Goal: Task Accomplishment & Management: Complete application form

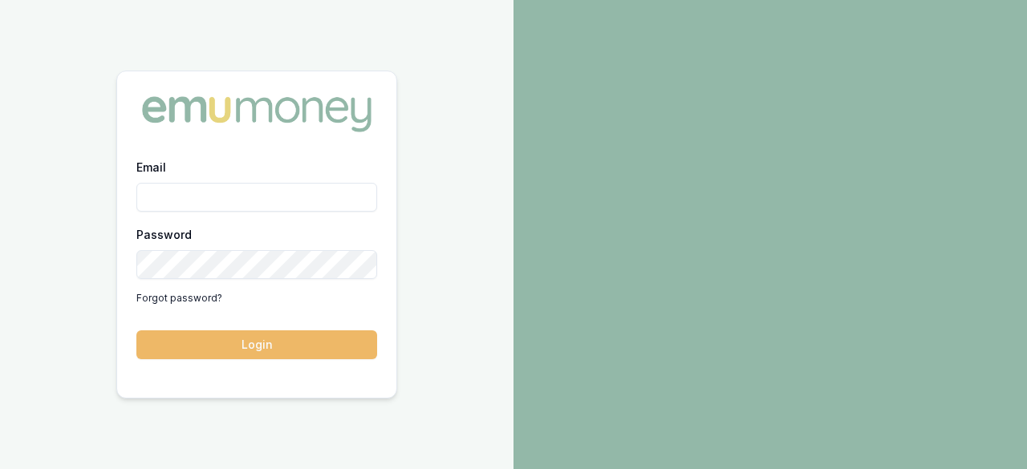
type input "laura.lamicela@emumoney.com.au"
click at [273, 342] on button "Login" at bounding box center [256, 344] width 241 height 29
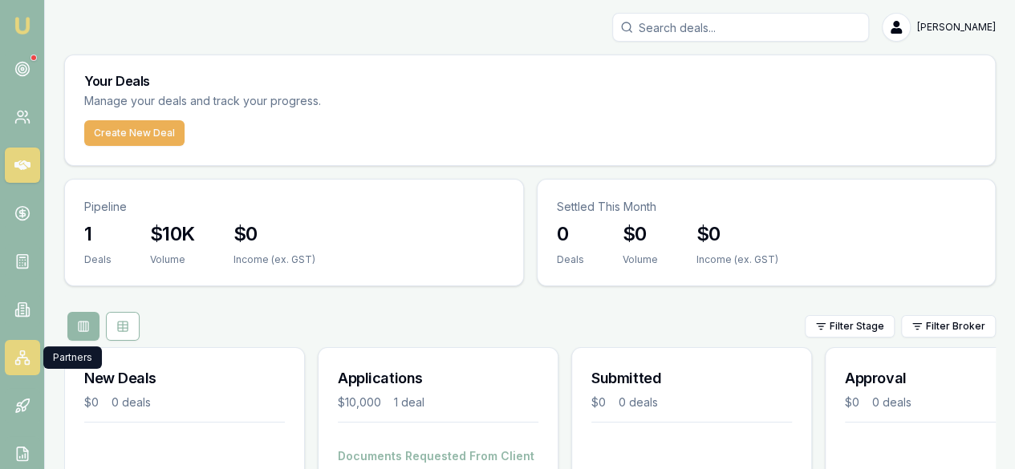
scroll to position [79, 0]
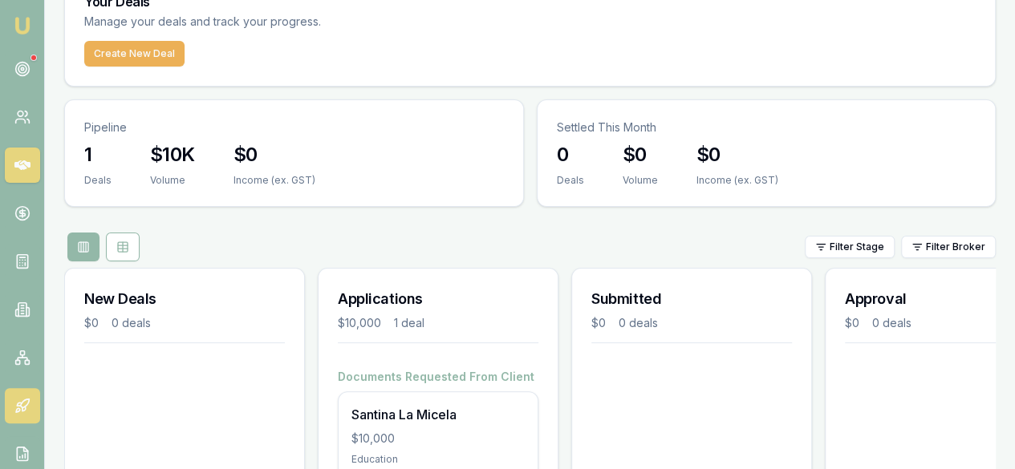
click at [14, 403] on icon at bounding box center [22, 406] width 16 height 16
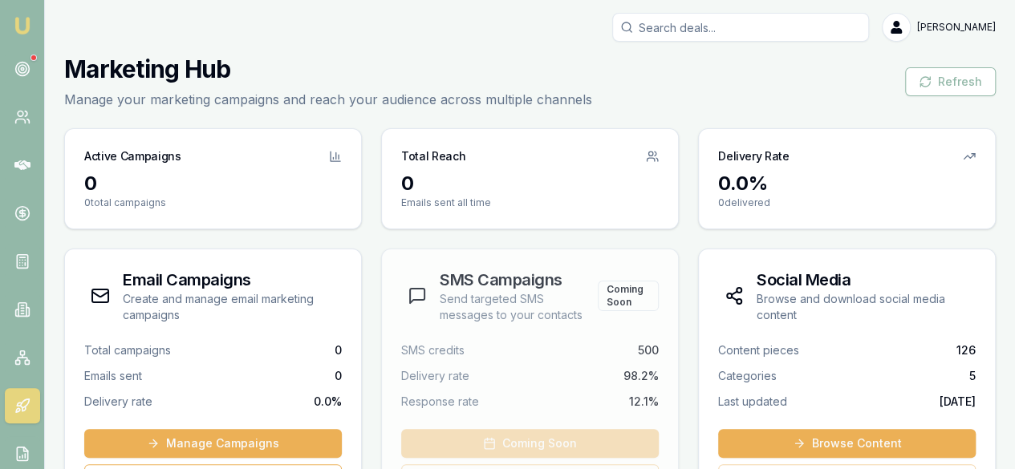
scroll to position [327, 0]
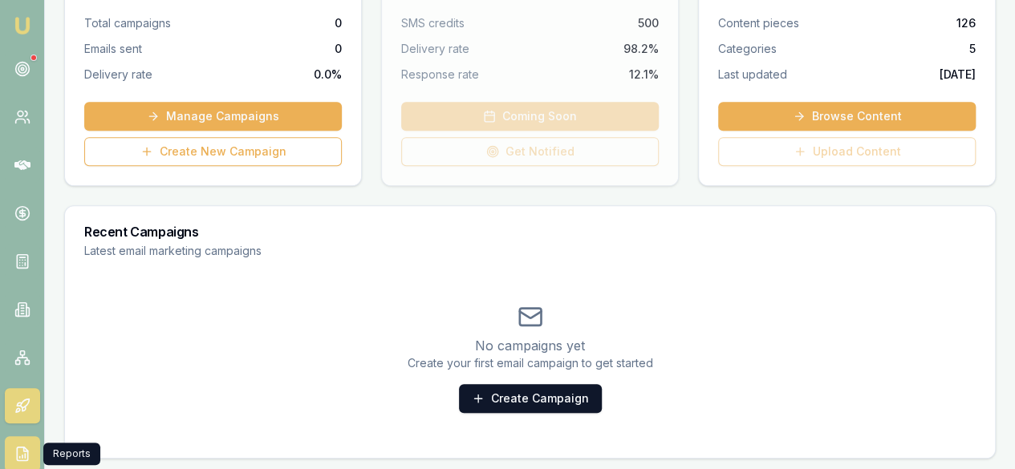
click at [30, 440] on link at bounding box center [22, 453] width 35 height 35
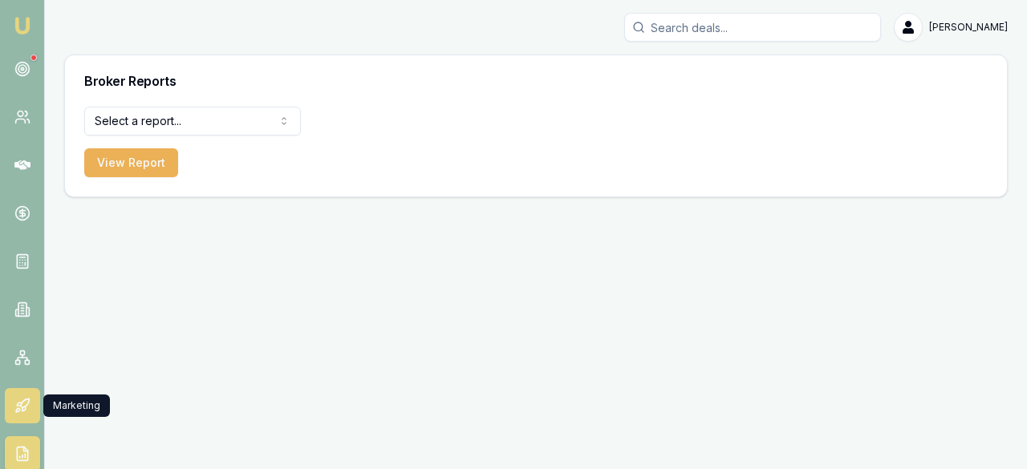
click at [32, 411] on link at bounding box center [22, 405] width 35 height 35
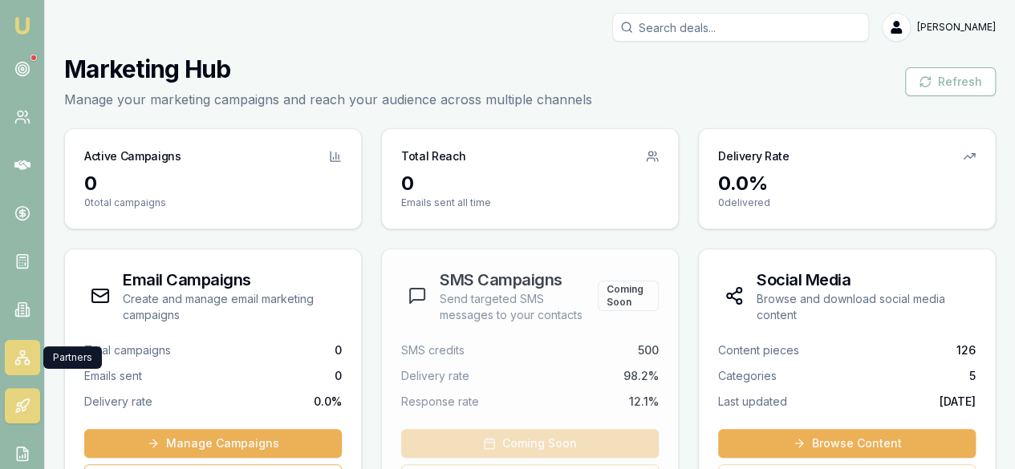
click at [24, 365] on icon at bounding box center [22, 358] width 16 height 16
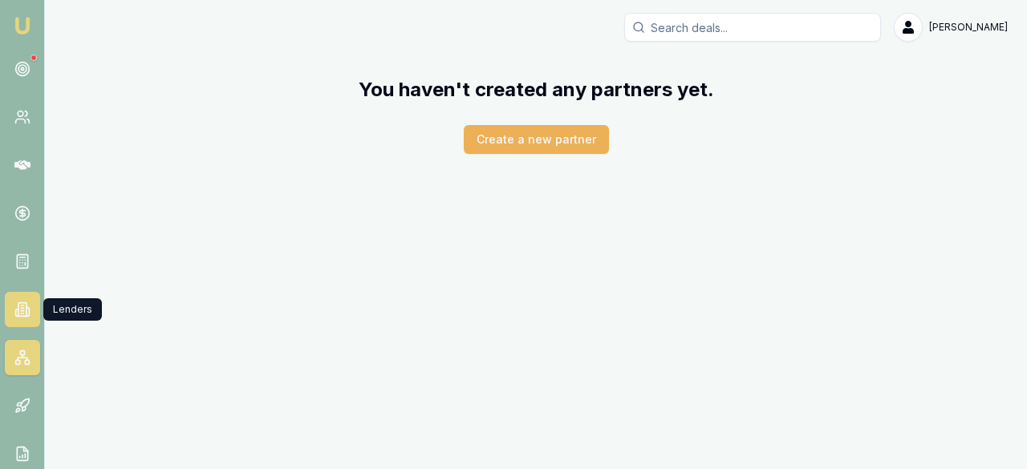
click at [13, 311] on link at bounding box center [22, 309] width 35 height 35
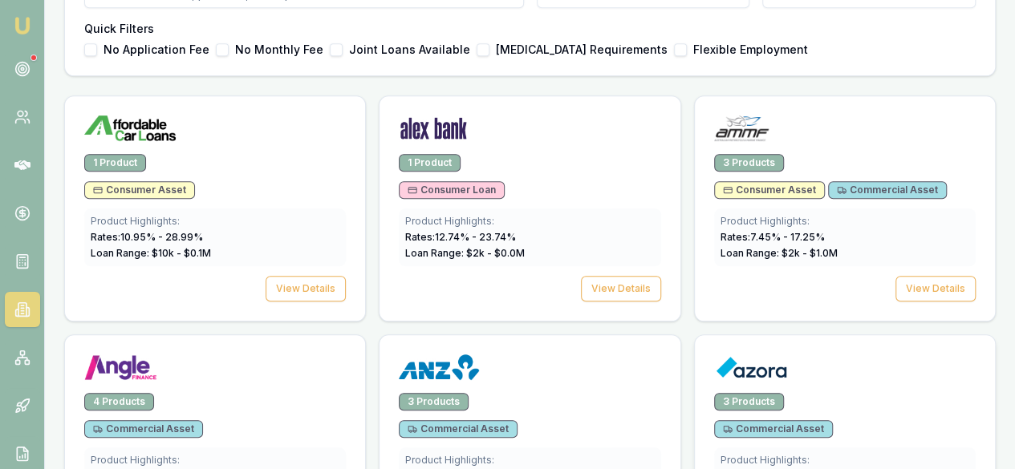
scroll to position [491, 0]
click at [581, 284] on button "View Details" at bounding box center [621, 290] width 80 height 26
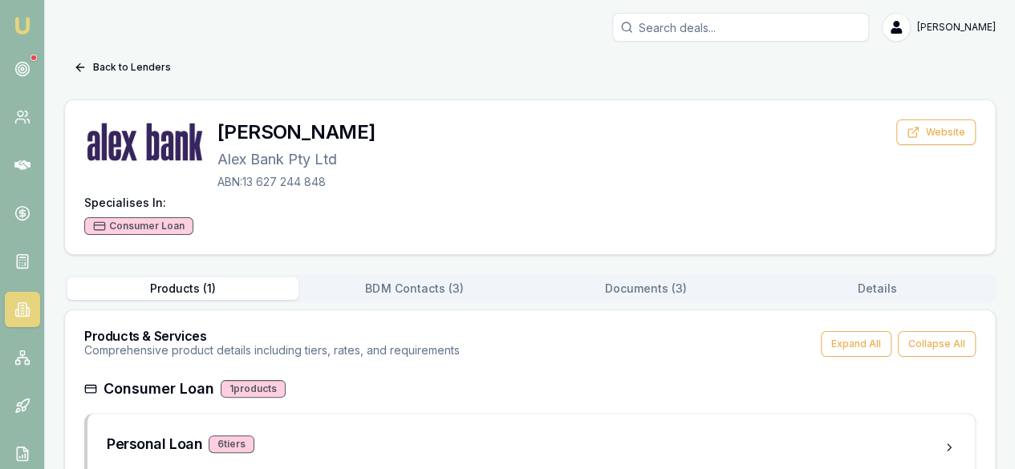
scroll to position [43, 0]
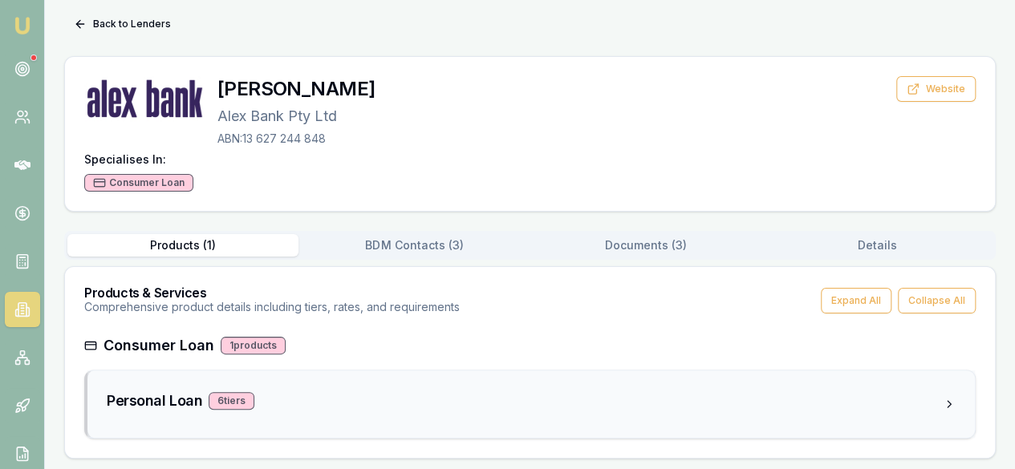
click at [238, 400] on div "6 tier s" at bounding box center [232, 401] width 46 height 18
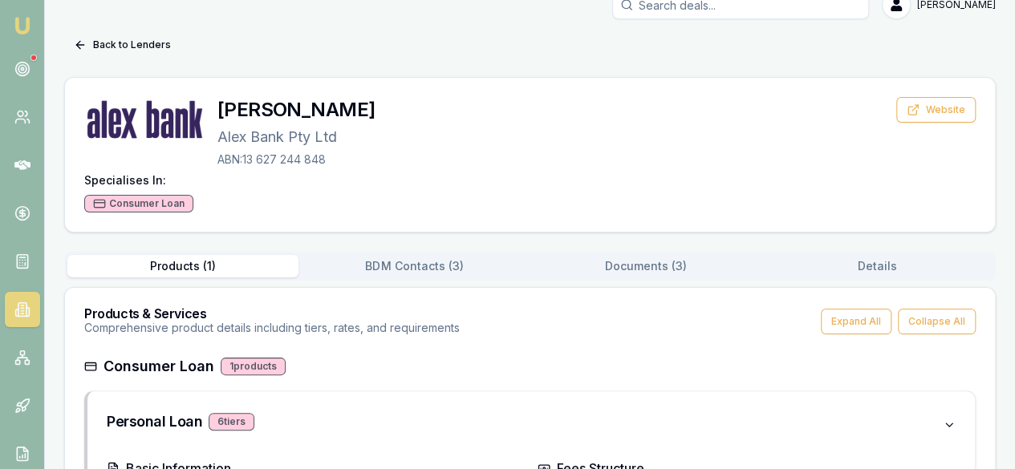
scroll to position [0, 0]
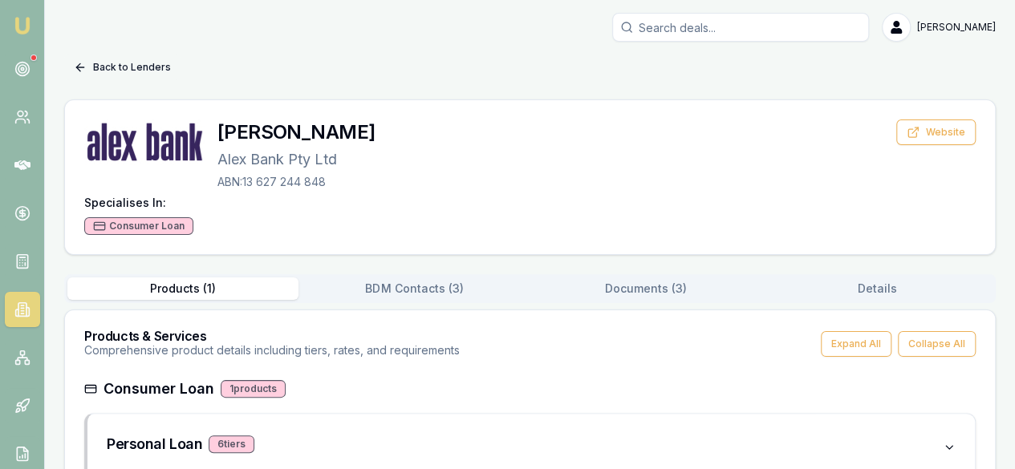
click at [80, 67] on icon at bounding box center [79, 67] width 7 height 0
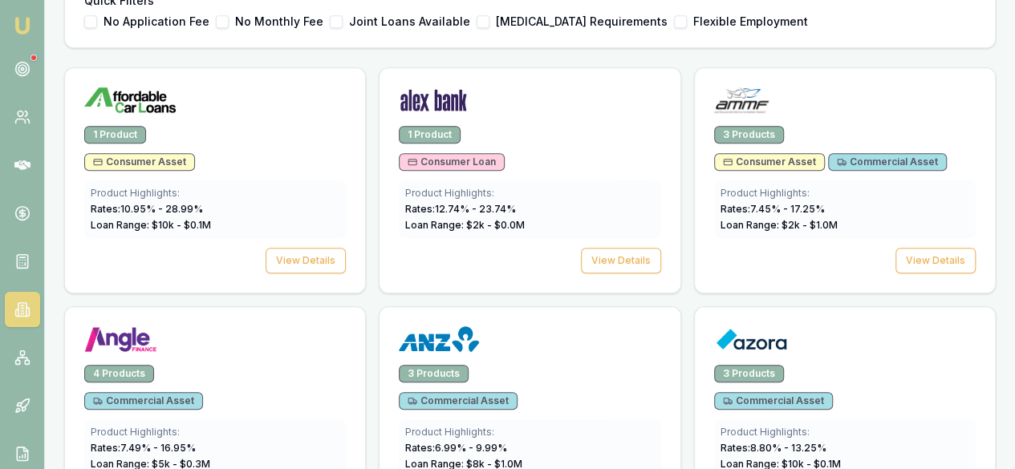
scroll to position [521, 0]
click at [895, 273] on button "View Details" at bounding box center [935, 260] width 80 height 26
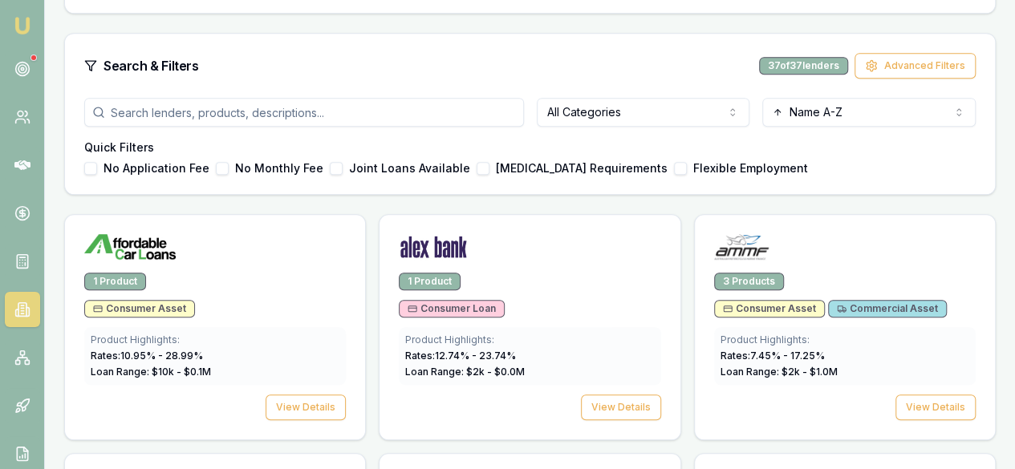
scroll to position [374, 0]
click at [511, 111] on input "search" at bounding box center [304, 111] width 440 height 29
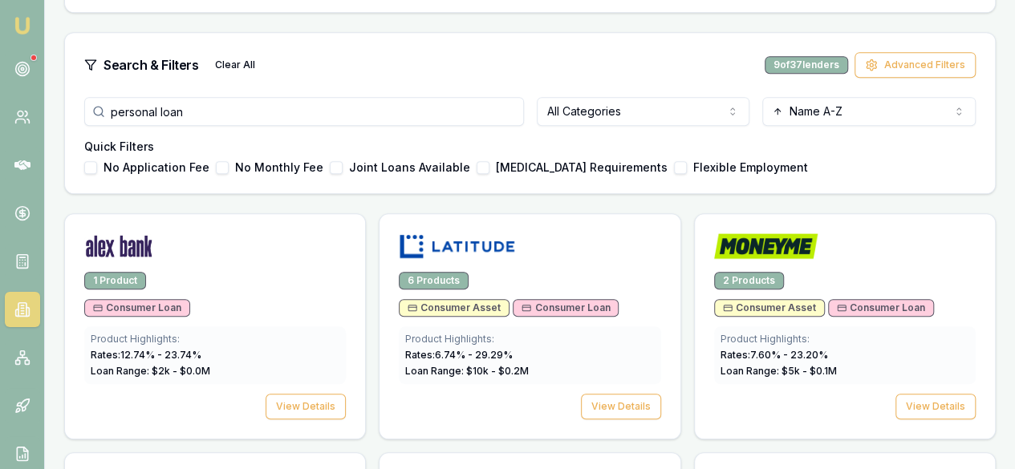
type input "personal loan"
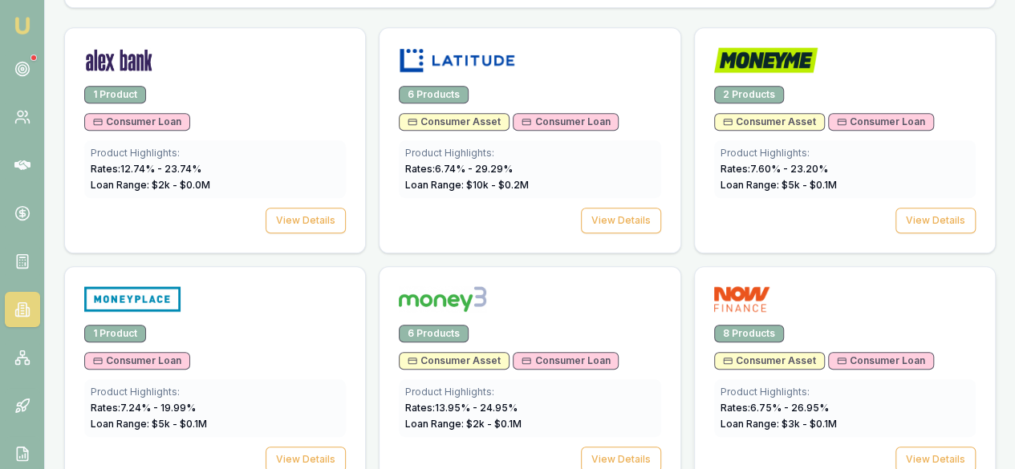
scroll to position [559, 0]
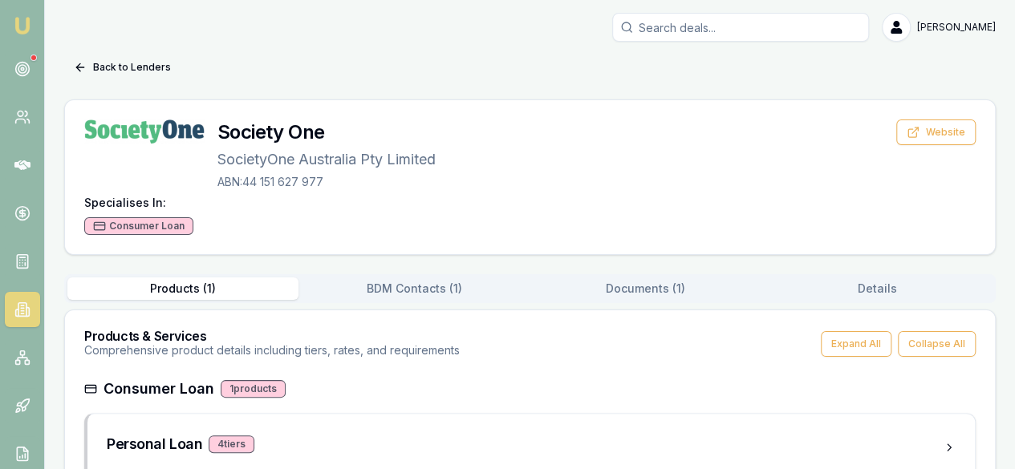
scroll to position [43, 0]
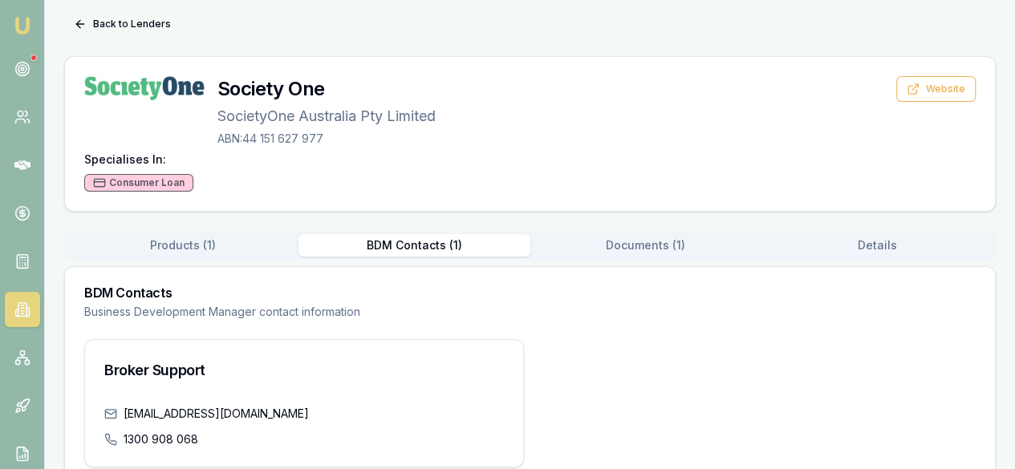
click at [423, 245] on button "BDM Contacts ( 1 )" at bounding box center [413, 245] width 231 height 22
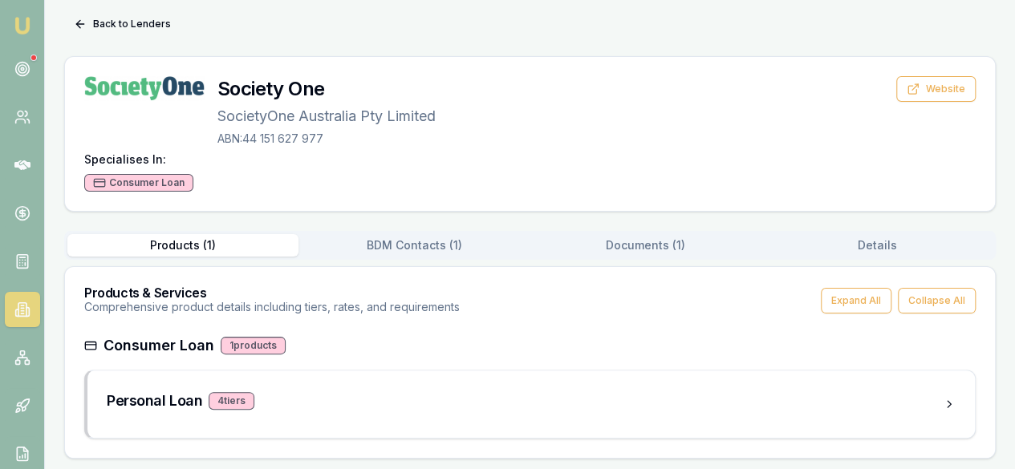
click at [187, 245] on button "Products ( 1 )" at bounding box center [182, 245] width 231 height 22
click at [934, 304] on button "Collapse All" at bounding box center [936, 301] width 78 height 26
click at [873, 305] on button "Expand All" at bounding box center [855, 301] width 71 height 26
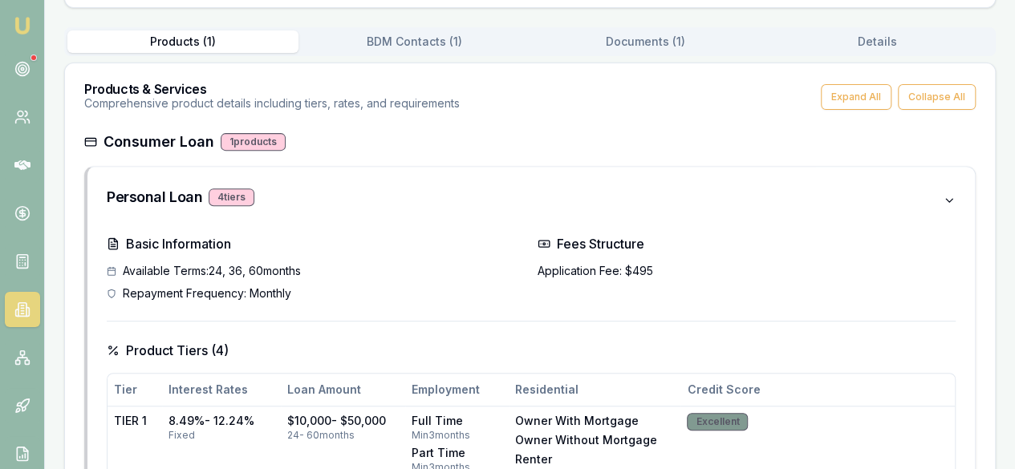
scroll to position [0, 0]
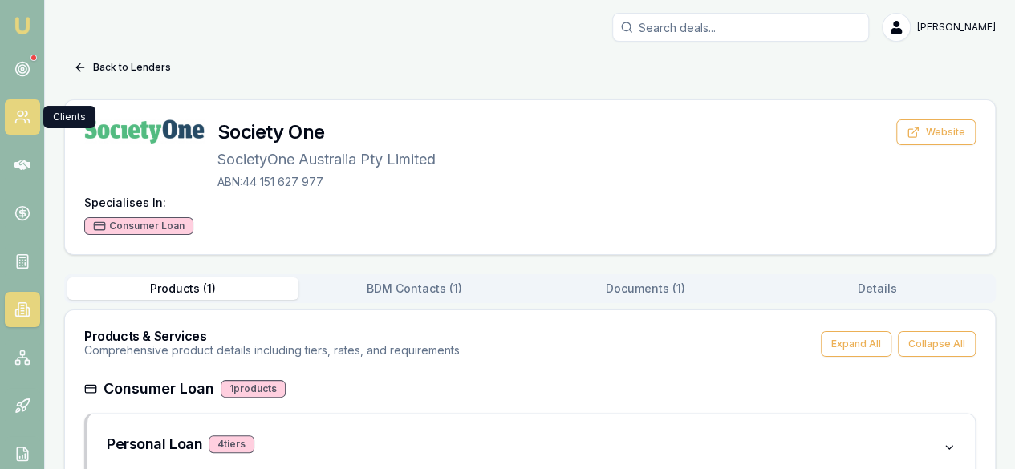
click at [24, 113] on icon at bounding box center [22, 117] width 16 height 16
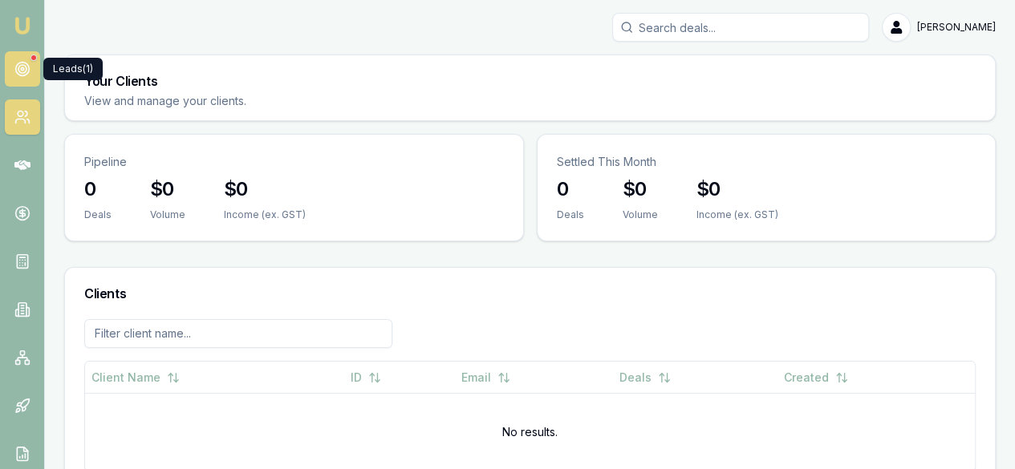
click at [39, 71] on link at bounding box center [22, 68] width 35 height 35
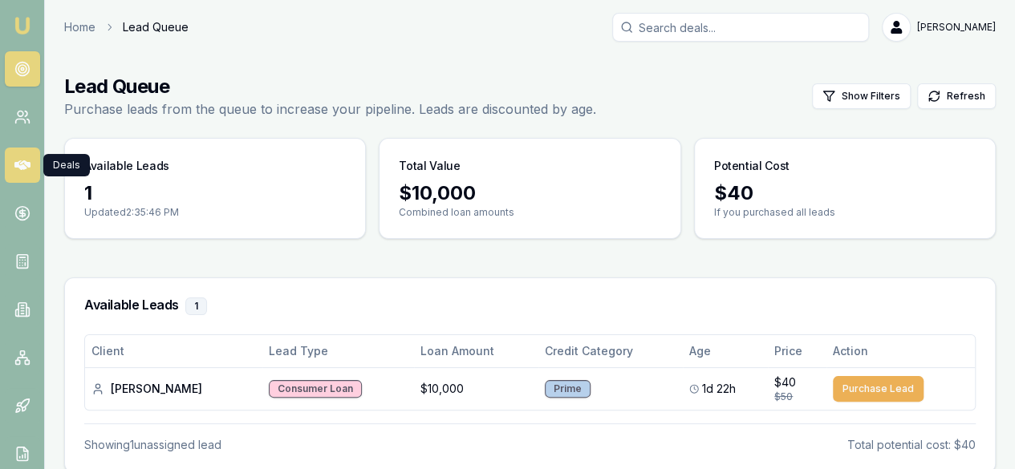
click at [24, 152] on link at bounding box center [22, 165] width 35 height 35
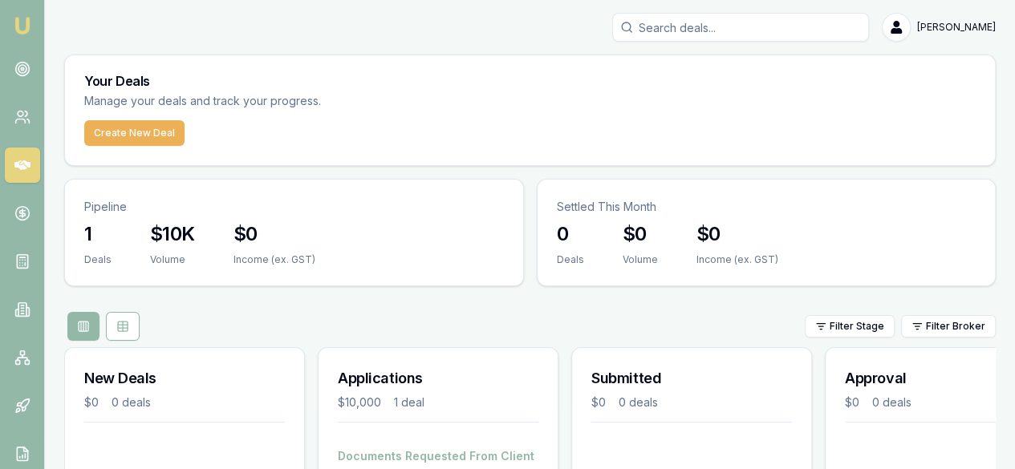
scroll to position [1, 0]
click at [152, 133] on button "Create New Deal" at bounding box center [134, 133] width 100 height 26
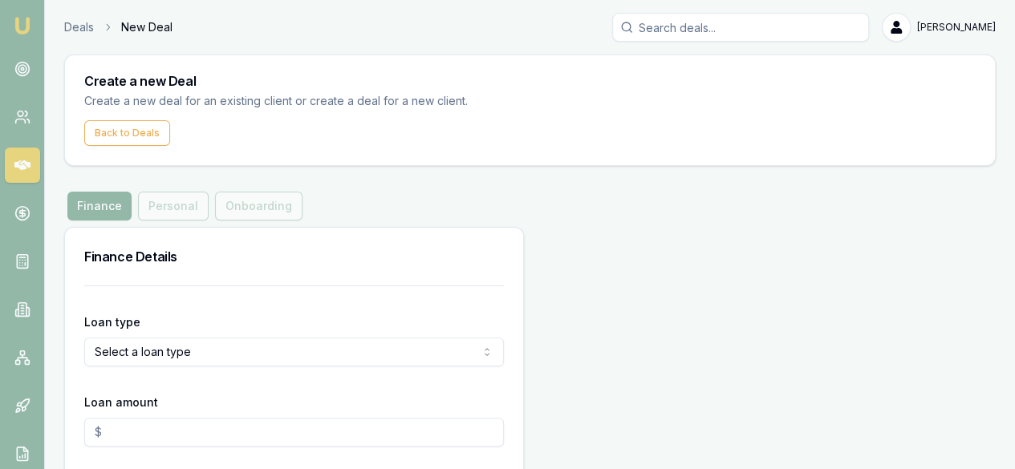
scroll to position [63, 0]
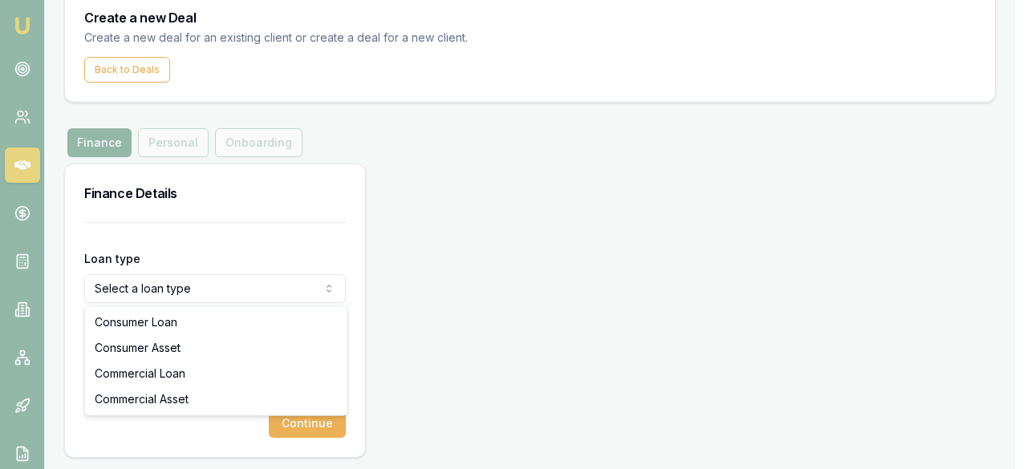
click at [273, 292] on html "Emu Broker Deals New Deal [PERSON_NAME] Toggle Menu Create a new Deal Create a …" at bounding box center [513, 171] width 1027 height 469
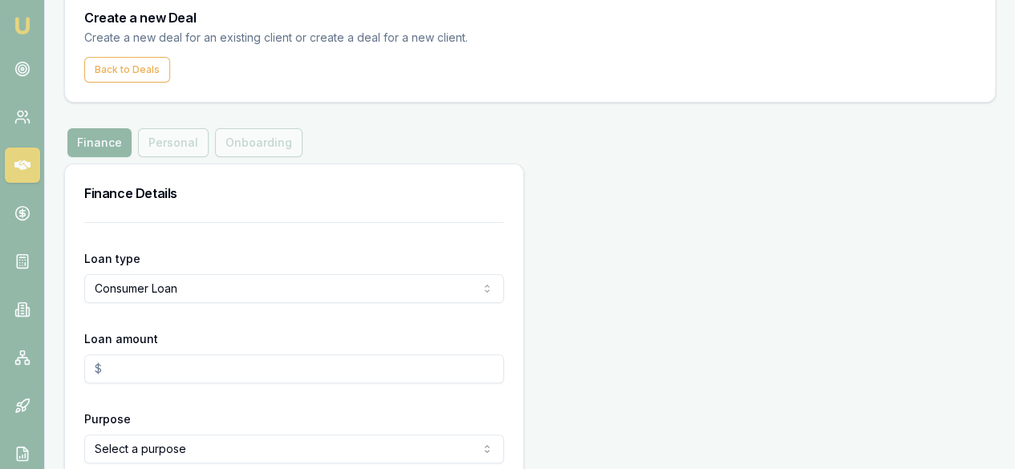
click at [228, 375] on input "Loan amount" at bounding box center [293, 369] width 419 height 29
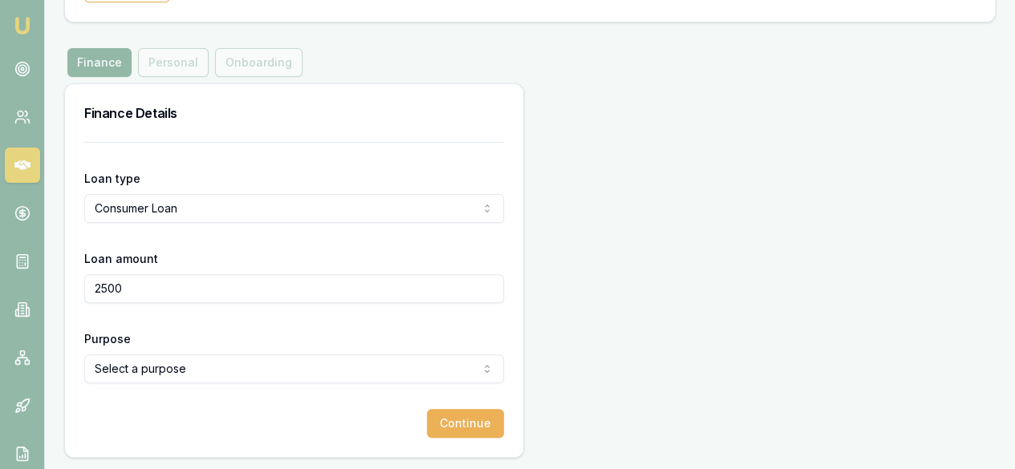
type input "$2,500.00"
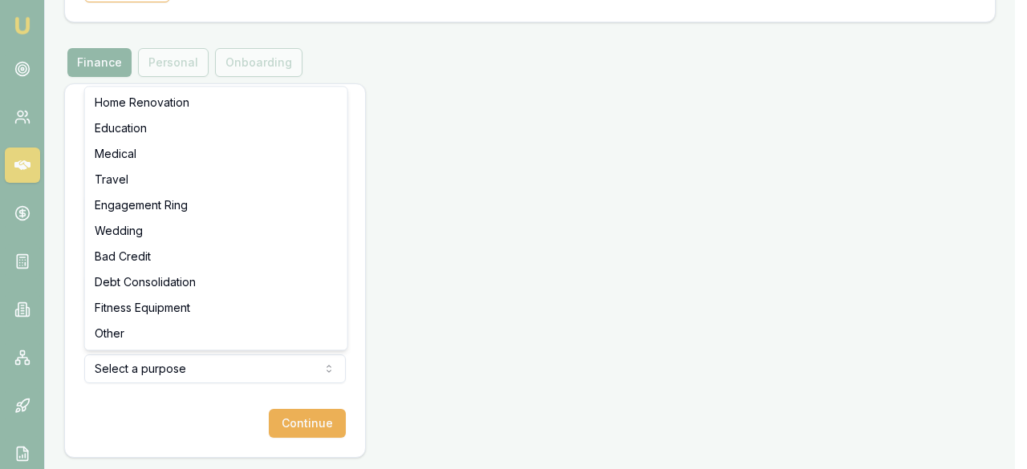
click at [258, 326] on html "Emu Broker Deals New Deal [PERSON_NAME] Toggle Menu Create a new Deal Create a …" at bounding box center [513, 90] width 1027 height 469
select select "EDUCATION"
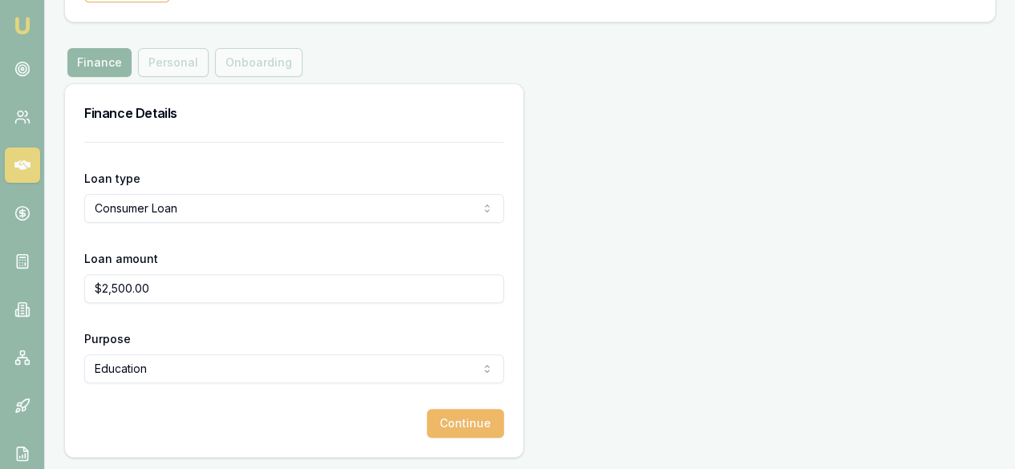
click at [427, 419] on button "Continue" at bounding box center [465, 423] width 77 height 29
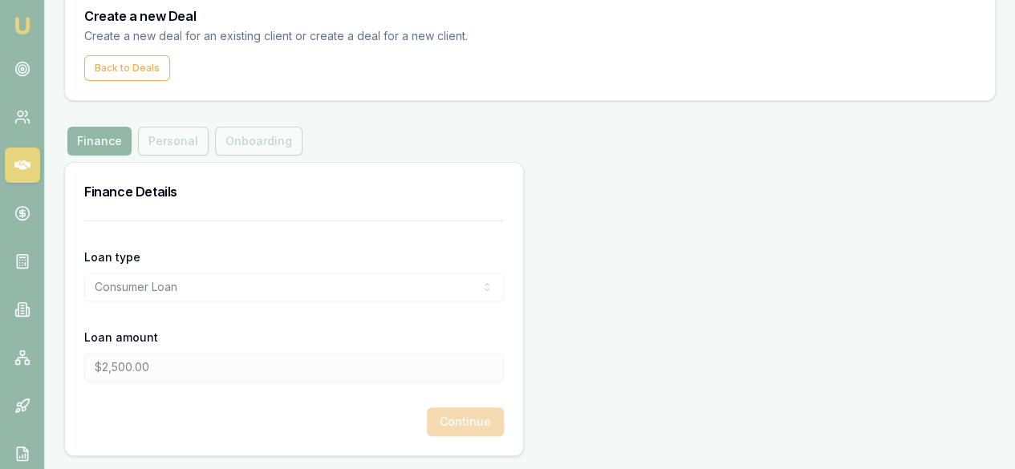
scroll to position [0, 0]
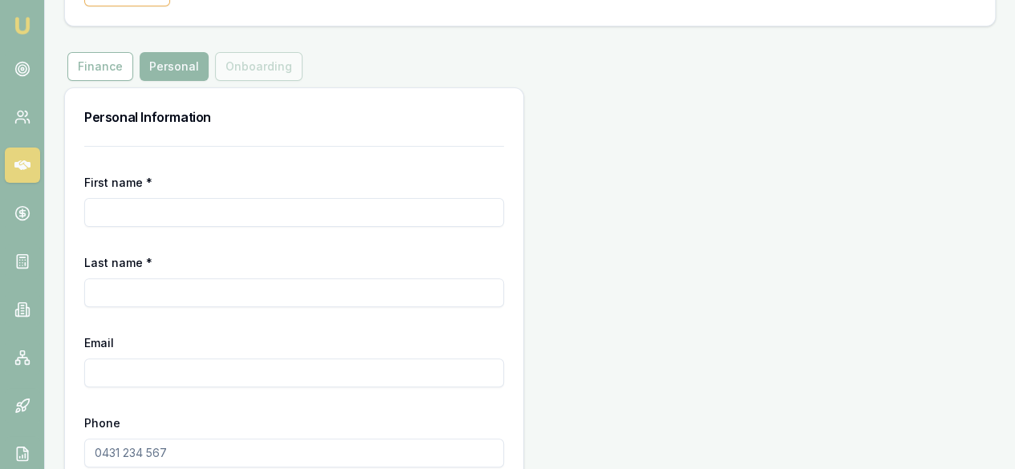
scroll to position [139, 0]
